Goal: Task Accomplishment & Management: Complete application form

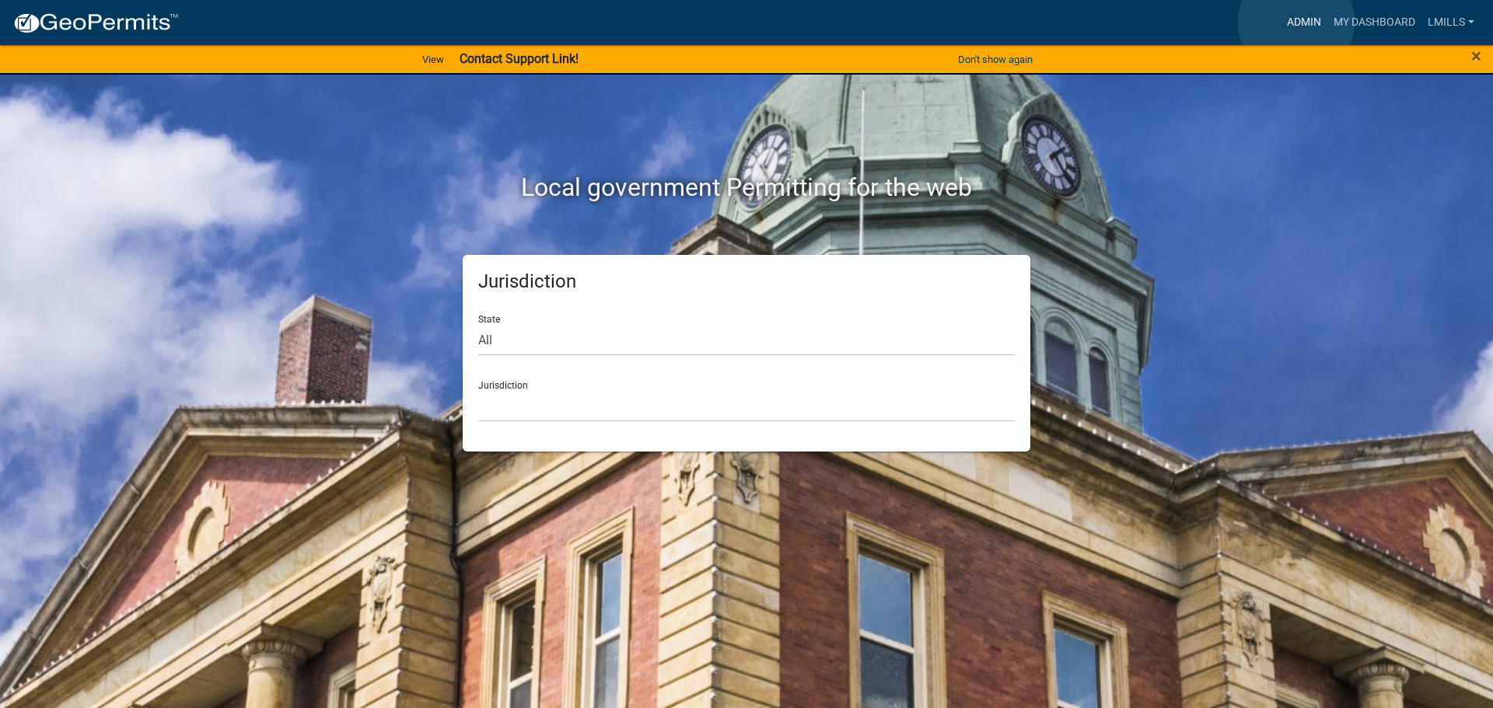
click at [1296, 22] on link "Admin" at bounding box center [1304, 23] width 47 height 30
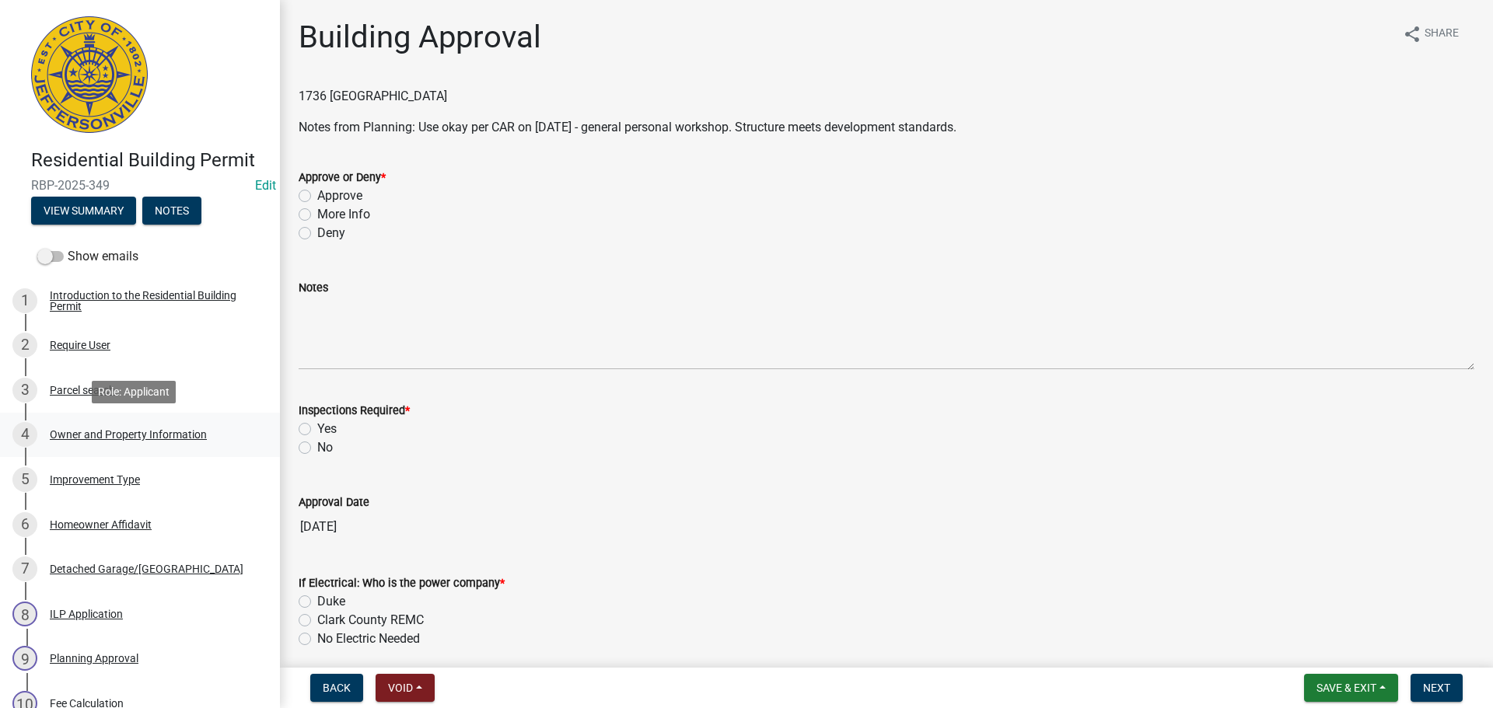
click at [127, 435] on div "Owner and Property Information" at bounding box center [128, 434] width 157 height 11
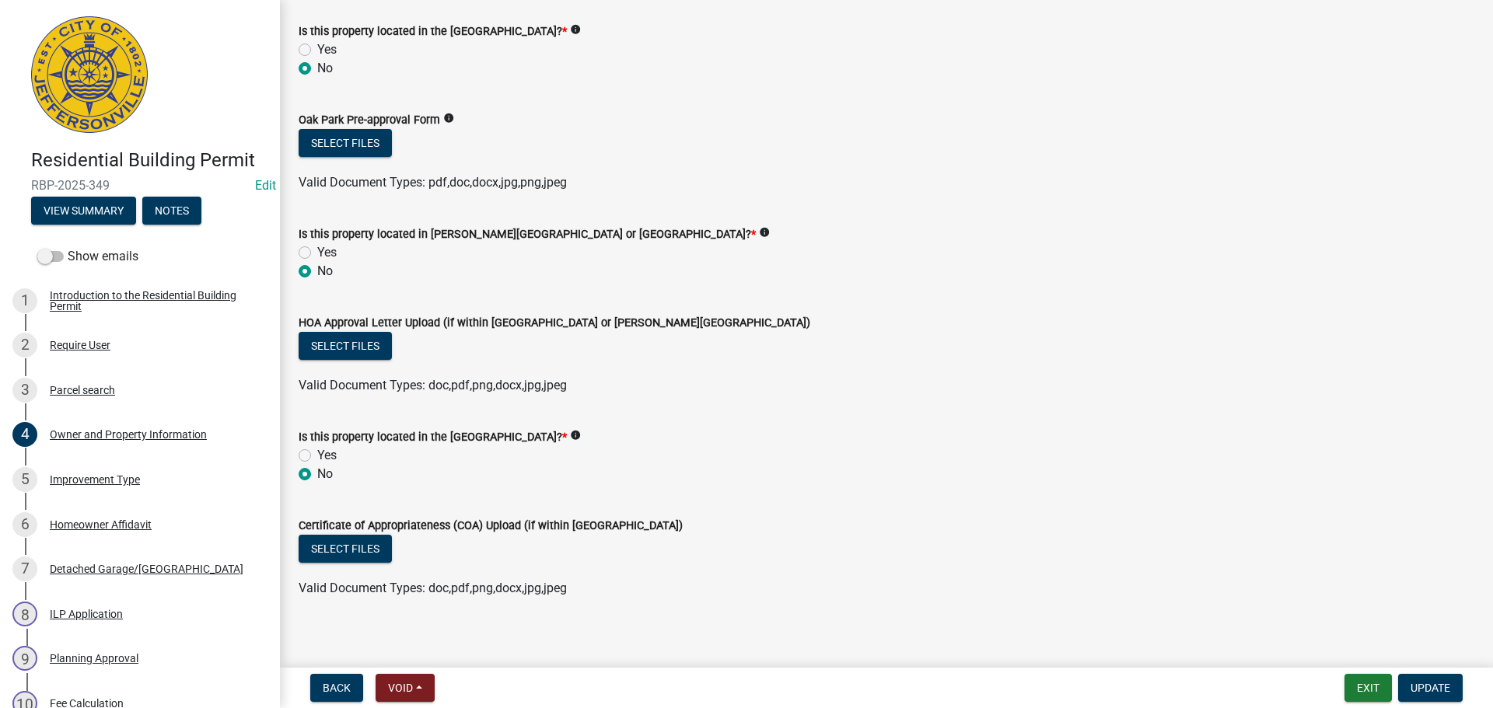
scroll to position [1307, 0]
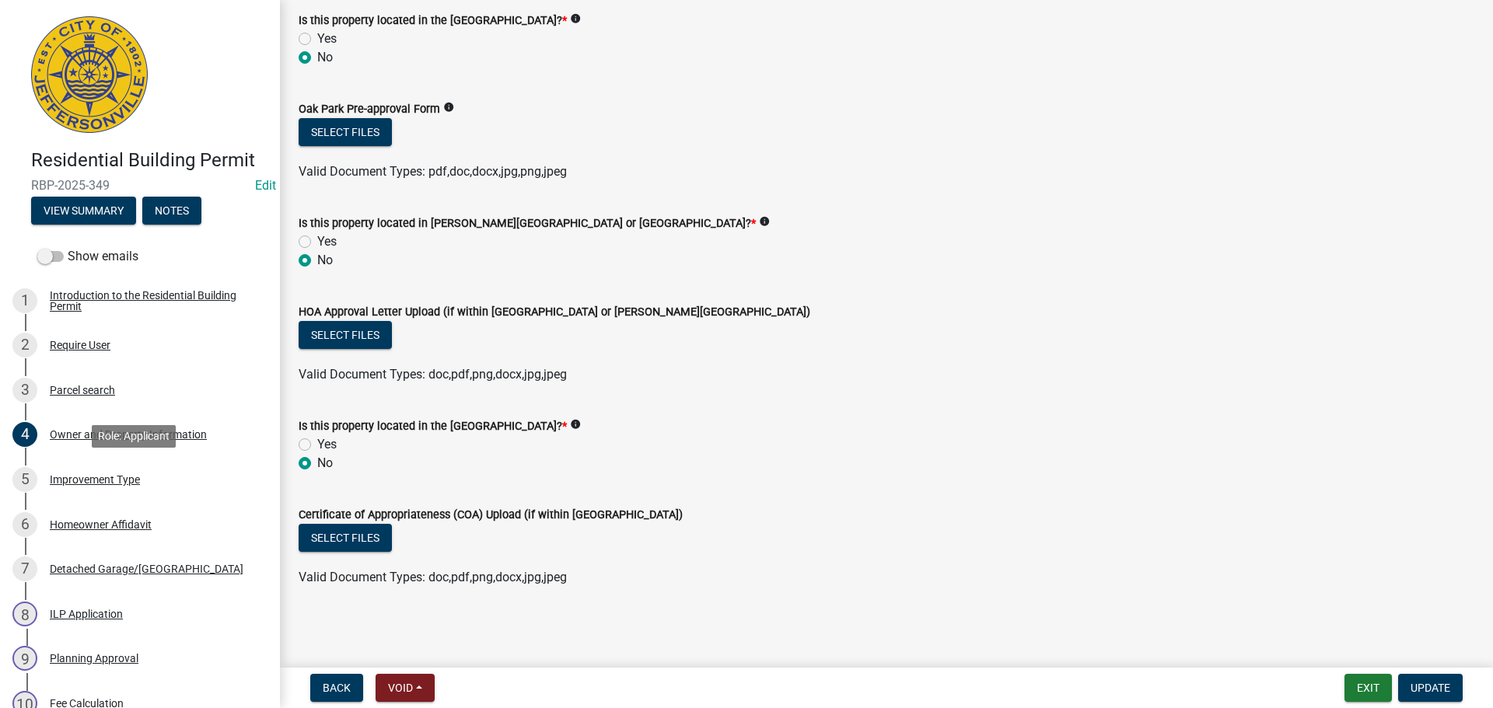
click at [94, 482] on div "Improvement Type" at bounding box center [95, 479] width 90 height 11
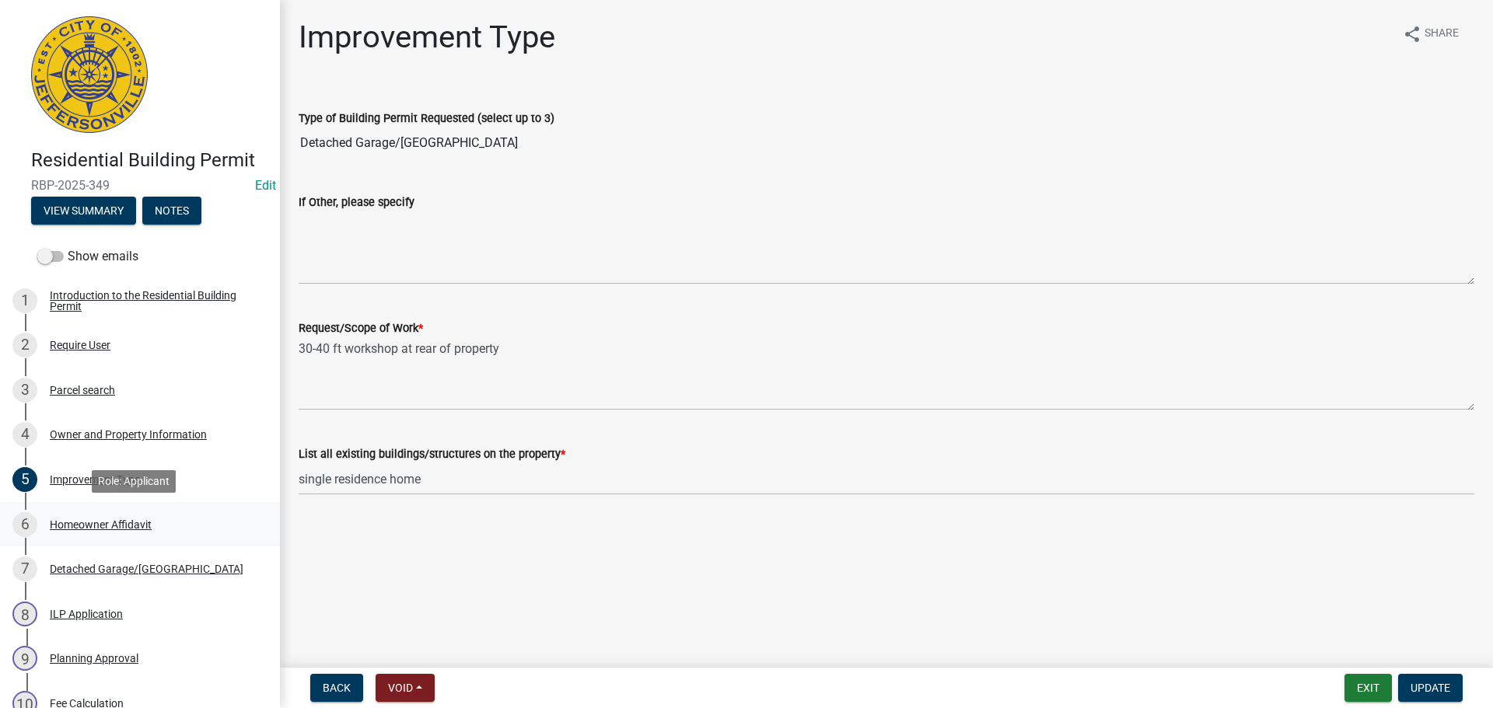
click at [82, 521] on div "Homeowner Affidavit" at bounding box center [101, 524] width 102 height 11
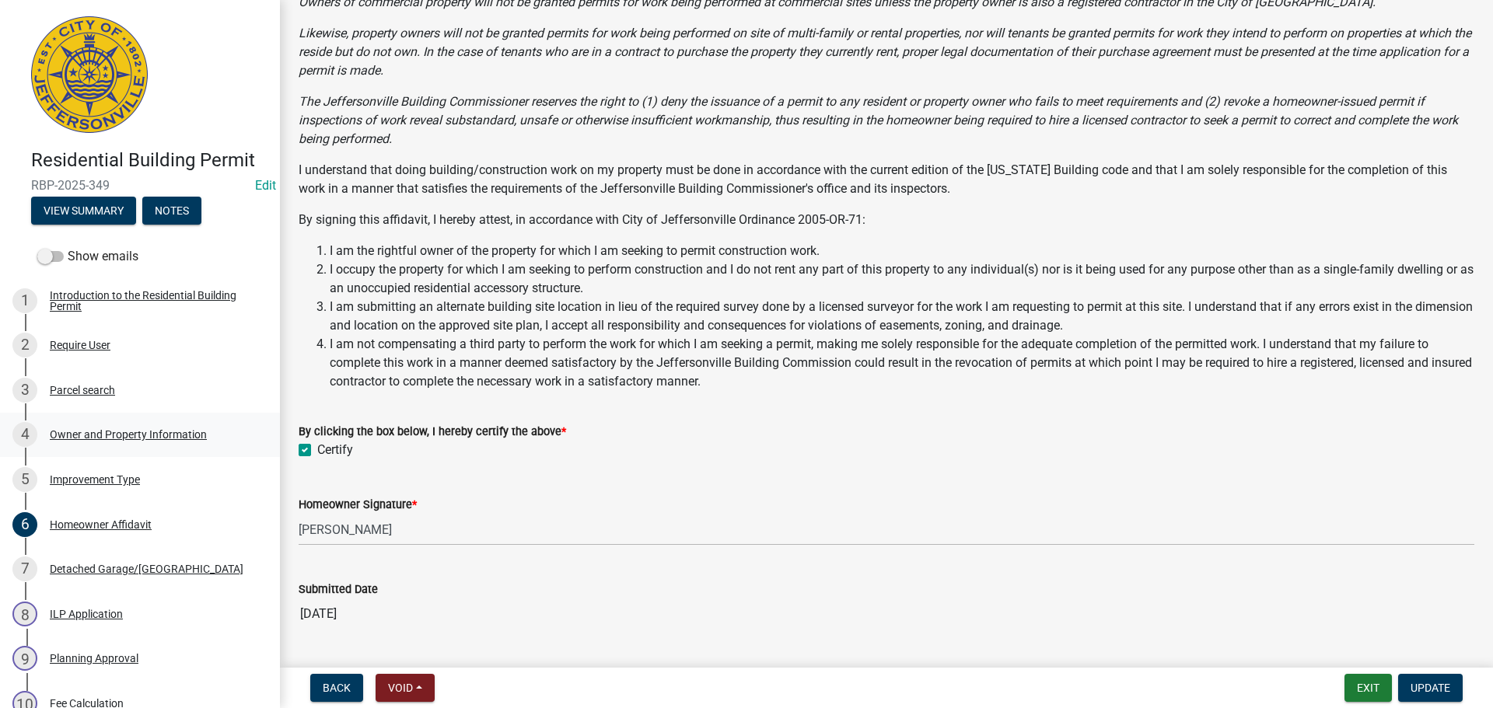
scroll to position [138, 0]
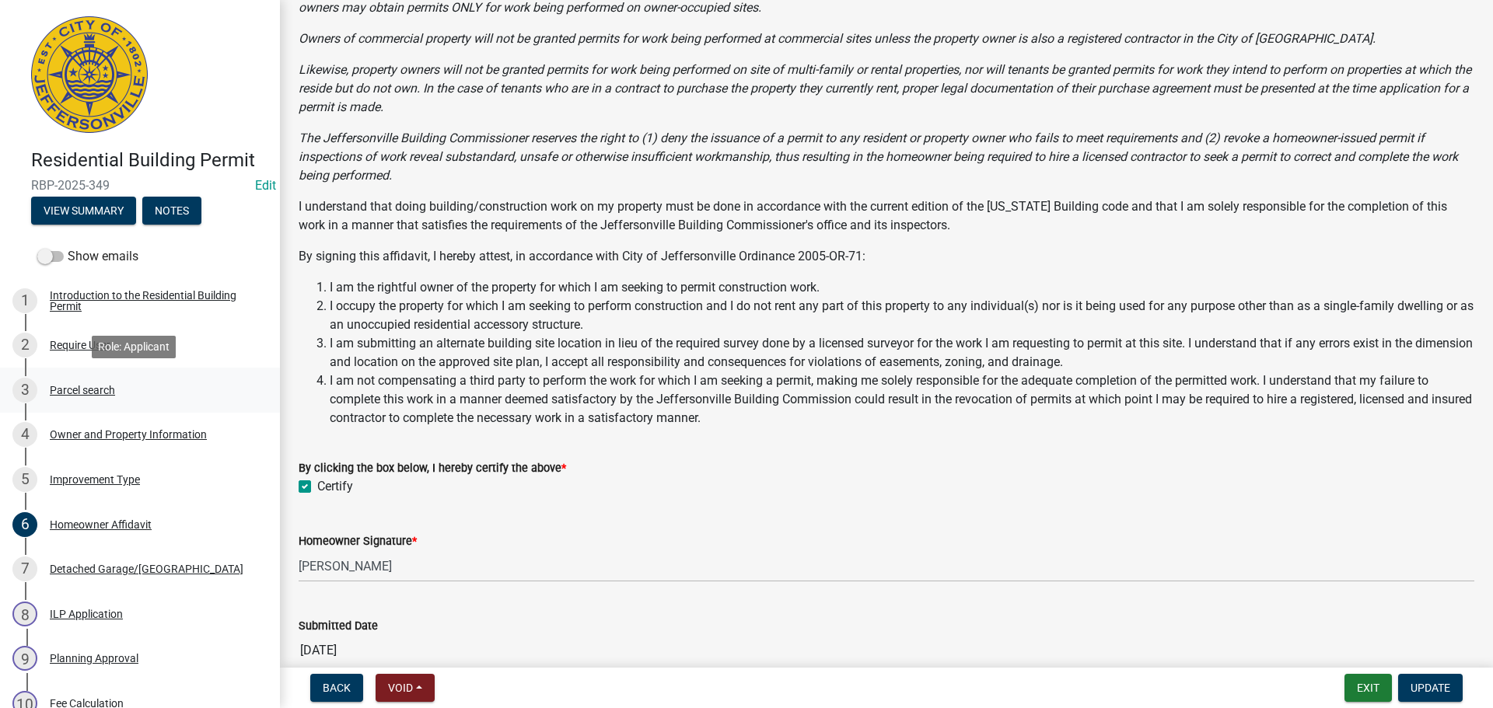
click at [83, 383] on div "3 Parcel search" at bounding box center [133, 390] width 243 height 25
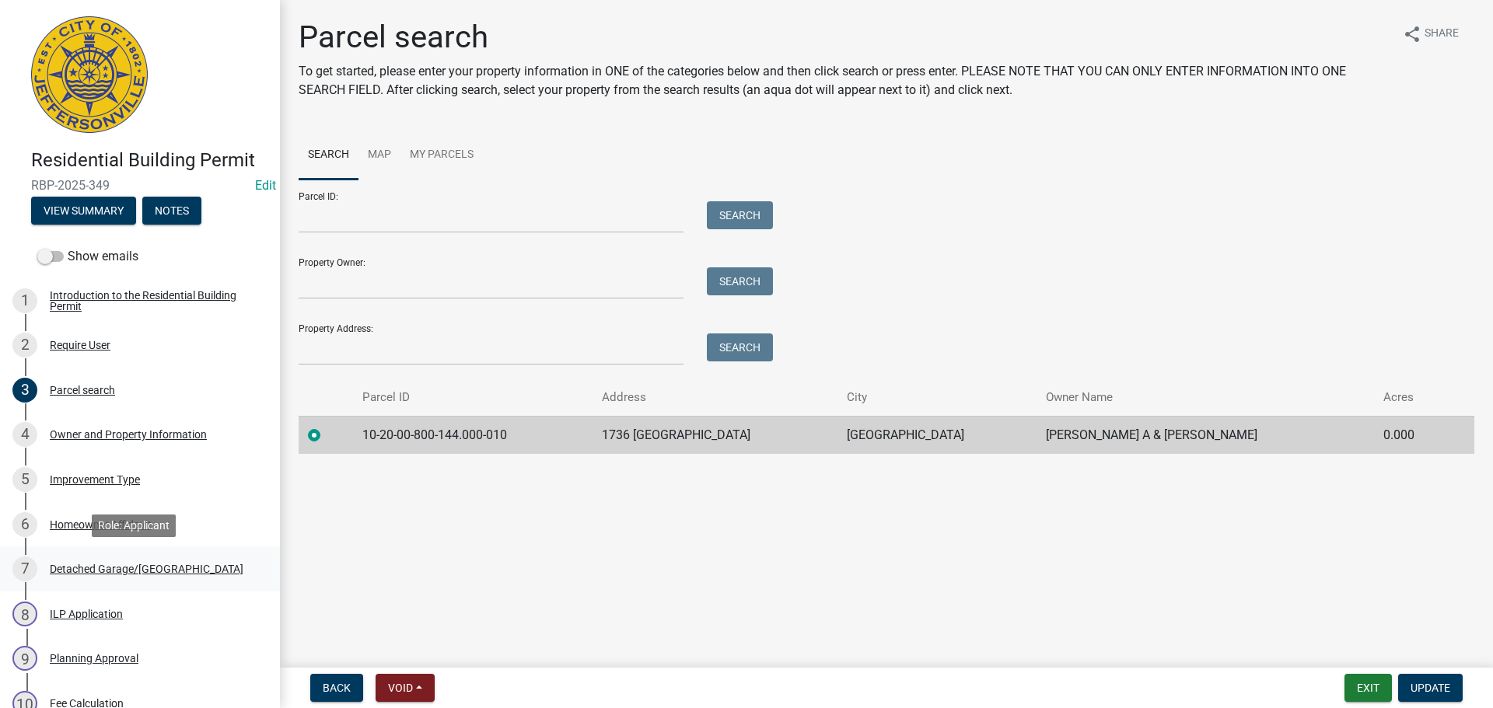
click at [115, 565] on div "Detached Garage/Pole Barn" at bounding box center [147, 569] width 194 height 11
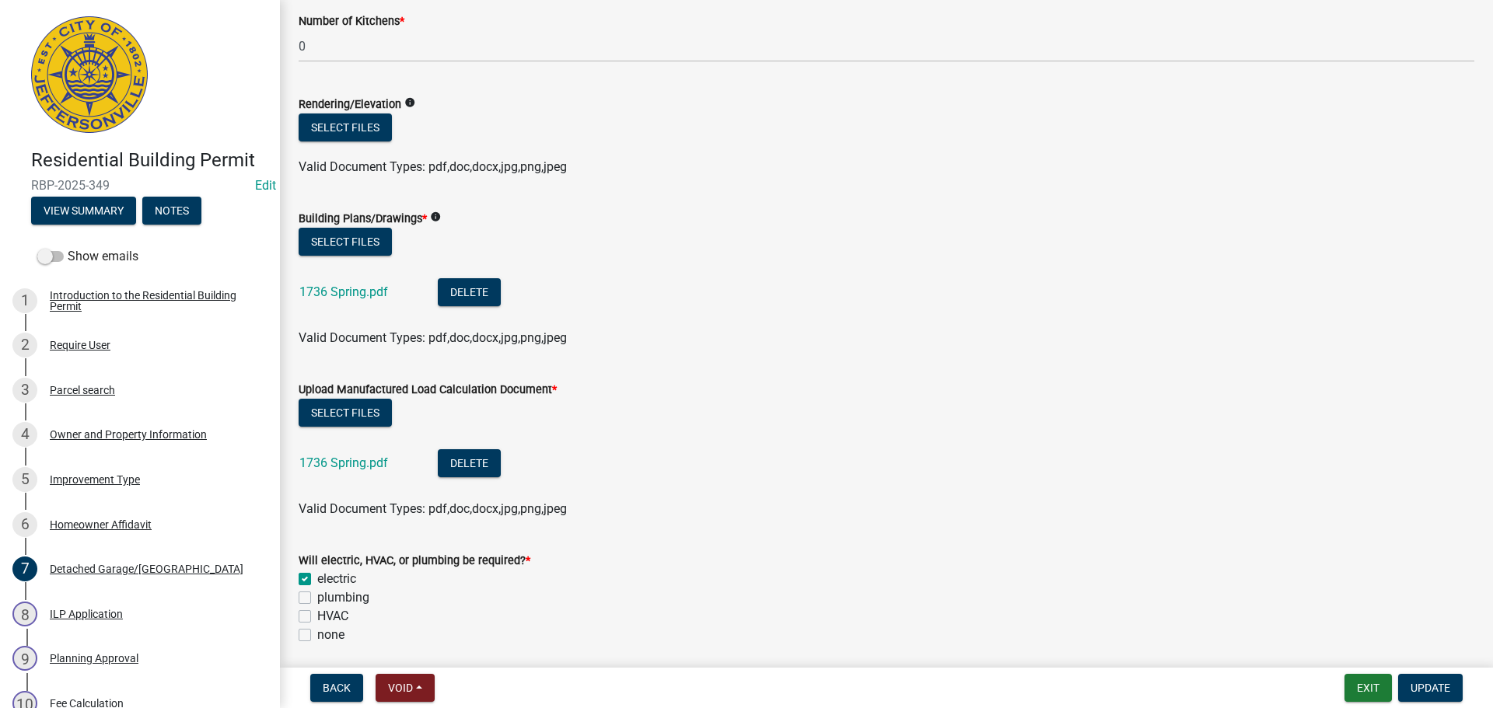
scroll to position [622, 0]
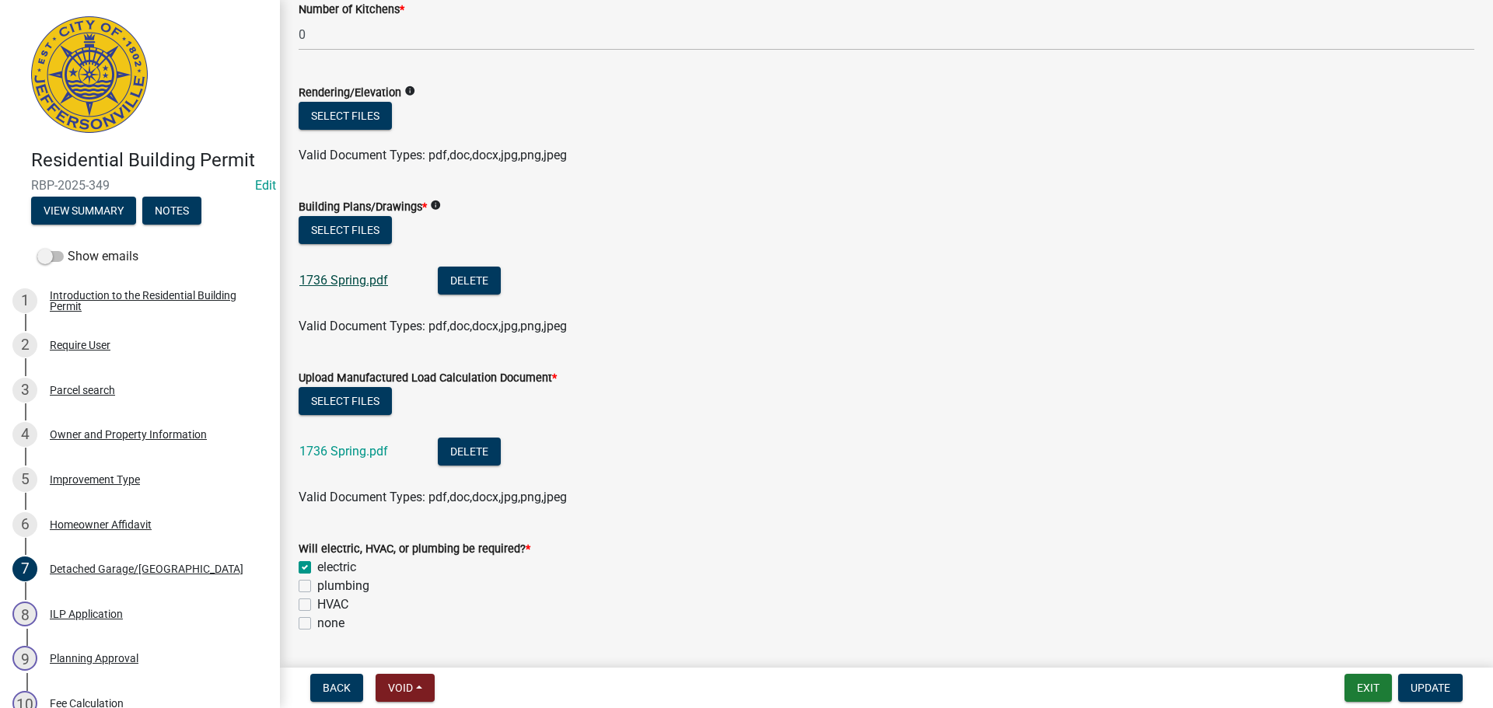
click at [365, 278] on link "1736 Spring.pdf" at bounding box center [343, 280] width 89 height 15
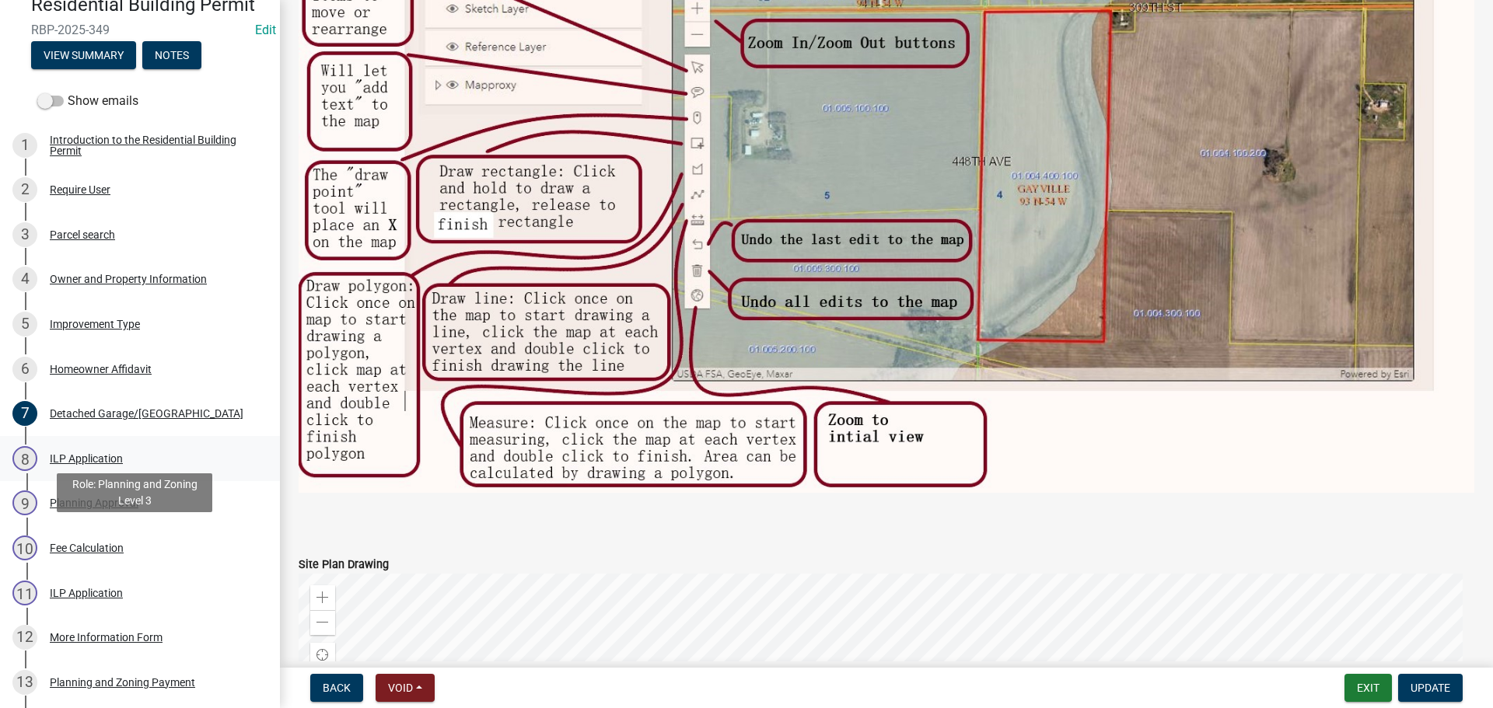
scroll to position [0, 0]
